Goal: Find specific page/section

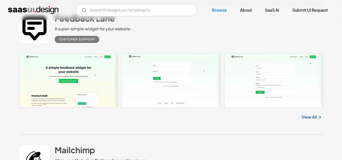
scroll to position [2957, 0]
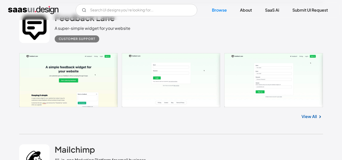
click at [89, 62] on link at bounding box center [171, 80] width 304 height 54
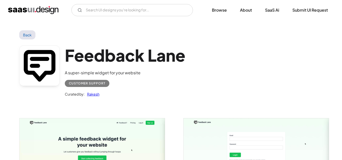
click at [140, 63] on h1 "Feedback Lane" at bounding box center [125, 55] width 121 height 19
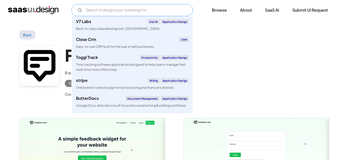
click at [158, 13] on input "Email Form" at bounding box center [132, 10] width 122 height 12
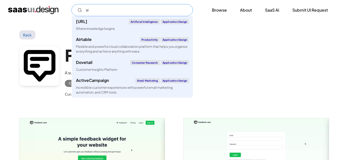
type input "a"
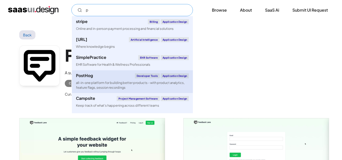
click at [107, 79] on link "PostHog Developer tools Application Design all-in-one platform for building bet…" at bounding box center [132, 81] width 121 height 23
type input "p"
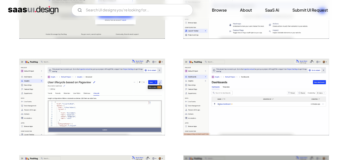
scroll to position [253, 0]
